Goal: Obtain resource: Download file/media

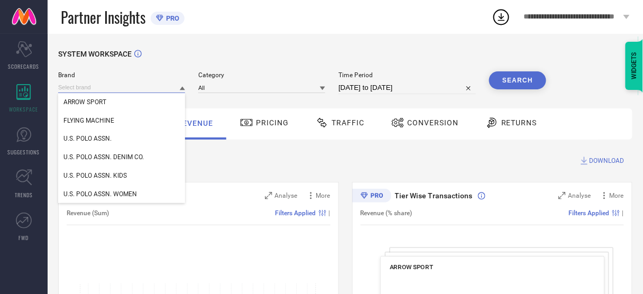
click at [135, 89] on input at bounding box center [121, 87] width 127 height 11
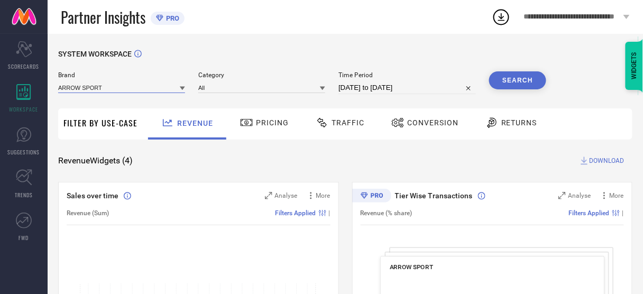
click at [125, 93] on input at bounding box center [121, 87] width 127 height 11
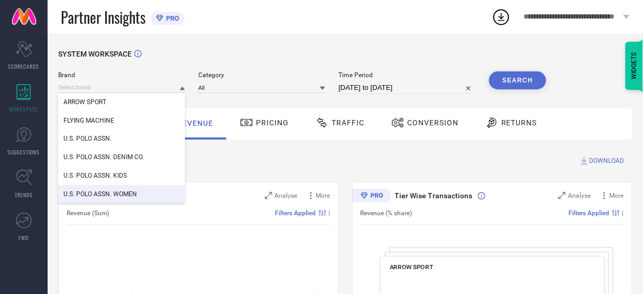
click at [121, 201] on div "U.S. POLO ASSN. WOMEN" at bounding box center [121, 194] width 127 height 18
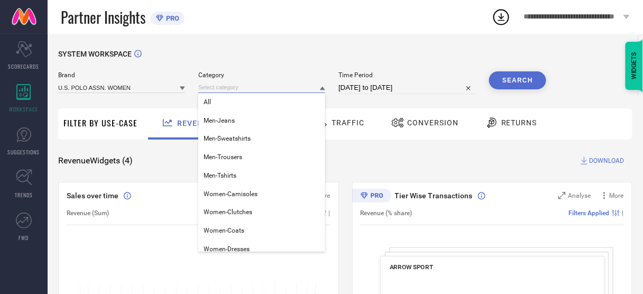
click at [234, 91] on input at bounding box center [261, 87] width 127 height 11
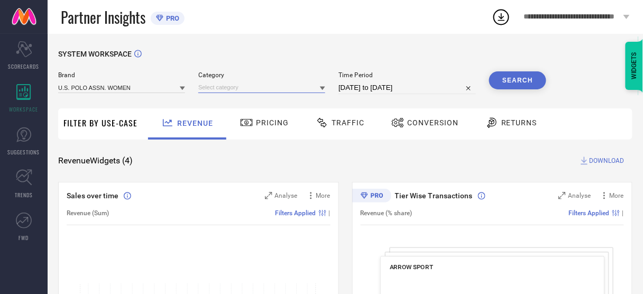
click at [233, 90] on input at bounding box center [261, 87] width 127 height 11
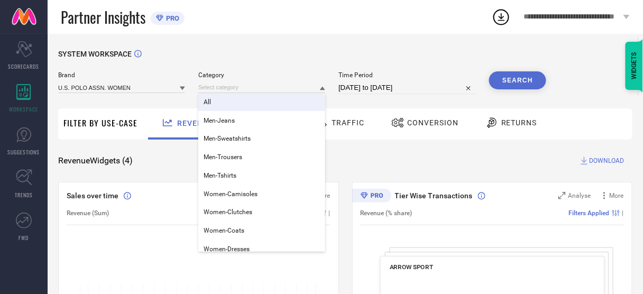
click at [234, 102] on div "All" at bounding box center [261, 102] width 127 height 18
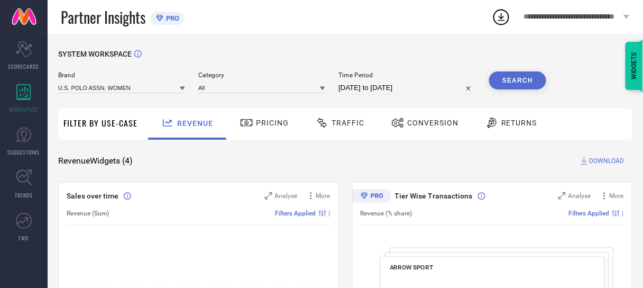
select select "6"
select select "2025"
select select "7"
select select "2025"
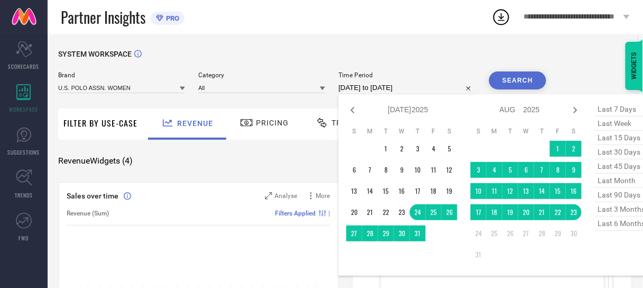
click at [380, 87] on input "24-07-2025 to 23-08-2025" at bounding box center [408, 87] width 138 height 13
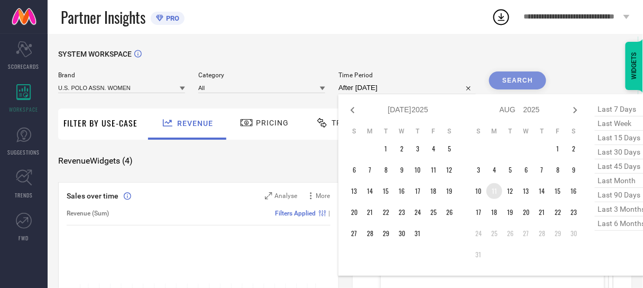
click at [492, 191] on td "11" at bounding box center [495, 191] width 16 height 16
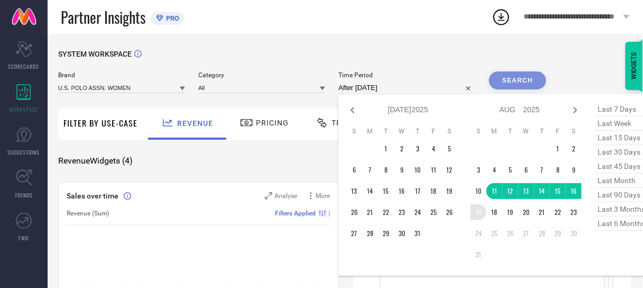
type input "11-08-2025 to 17-08-2025"
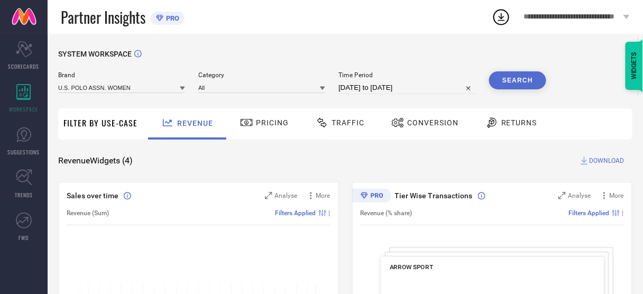
click at [516, 76] on button "Search" at bounding box center [517, 80] width 57 height 18
click at [434, 122] on span "Conversion" at bounding box center [432, 123] width 51 height 8
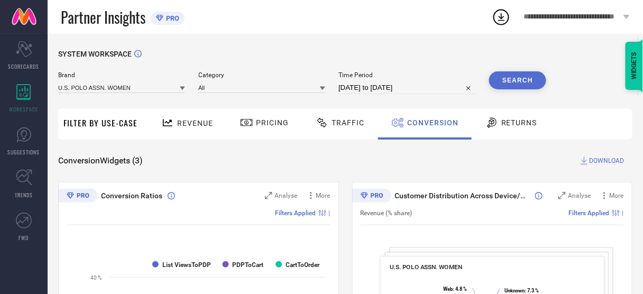
click at [605, 159] on span "DOWNLOAD" at bounding box center [607, 161] width 35 height 11
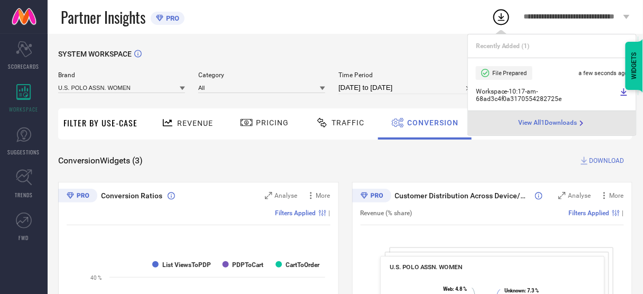
select select "7"
select select "2025"
select select "8"
select select "2025"
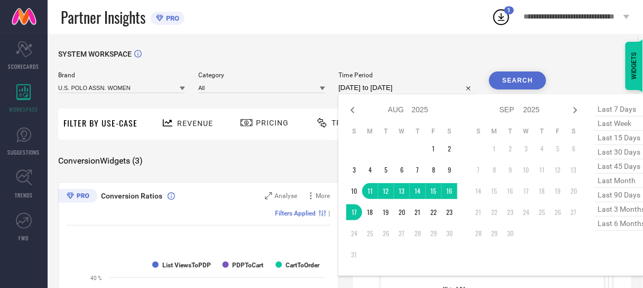
click at [383, 85] on input "11-08-2025 to 17-08-2025" at bounding box center [408, 87] width 138 height 13
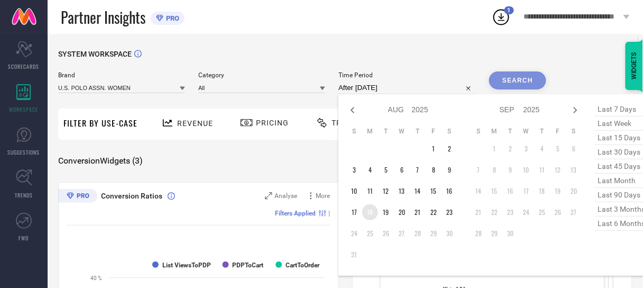
click at [373, 210] on td "18" at bounding box center [370, 212] width 16 height 16
type input "18-08-2025 to 23-08-2025"
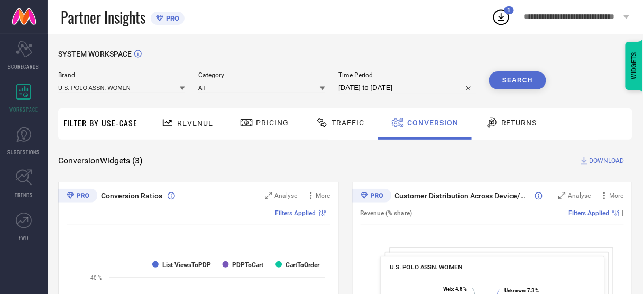
click at [513, 81] on button "Search" at bounding box center [517, 80] width 57 height 18
click at [605, 160] on span "DOWNLOAD" at bounding box center [607, 161] width 35 height 11
